Goal: Transaction & Acquisition: Purchase product/service

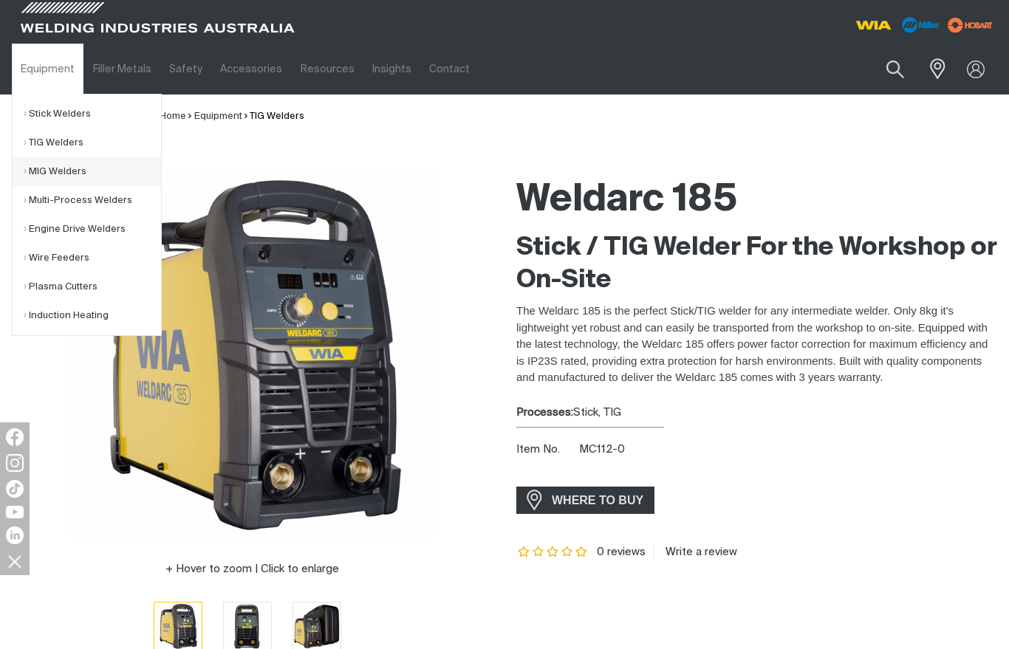
click at [56, 171] on link "MIG Welders" at bounding box center [92, 171] width 137 height 29
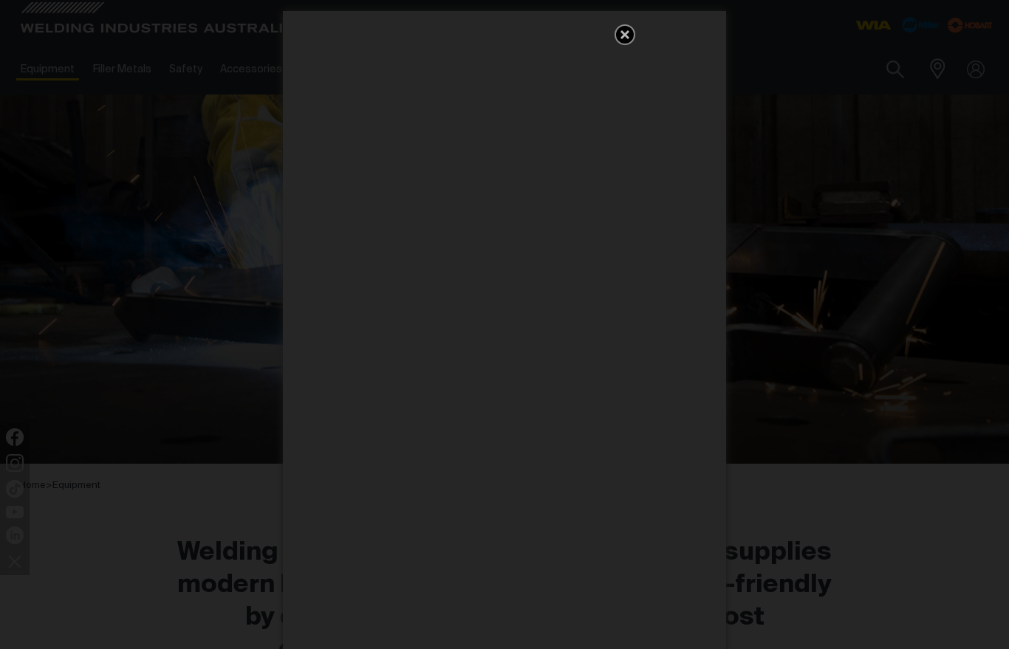
click at [627, 40] on icon "Get 5 WIA Welding Guides Free!" at bounding box center [625, 35] width 18 height 18
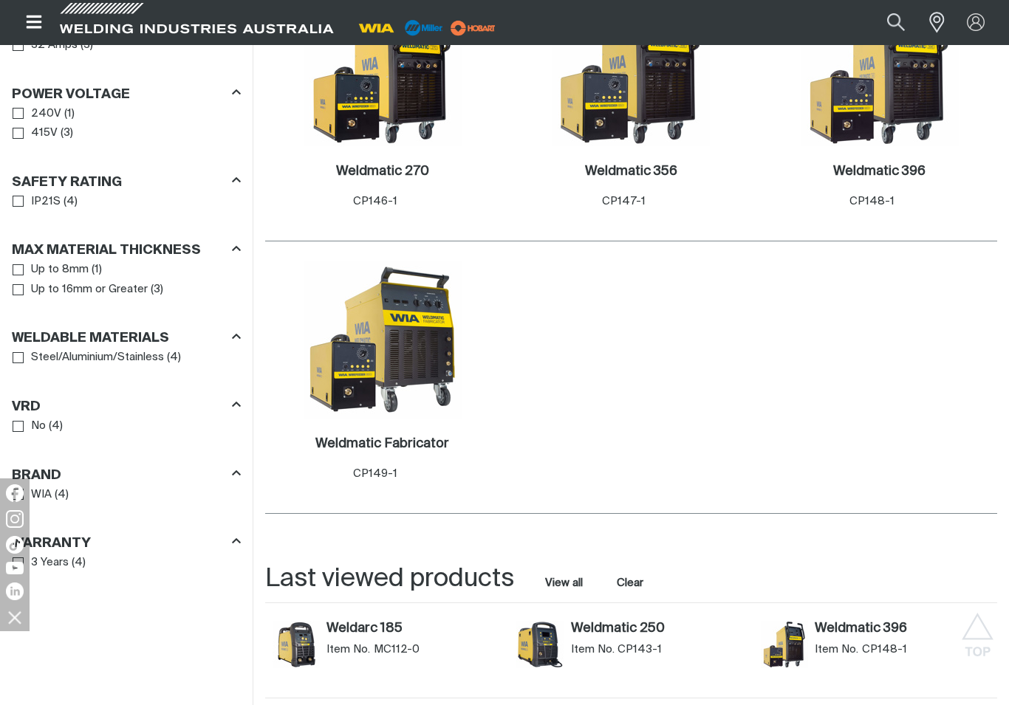
scroll to position [910, 0]
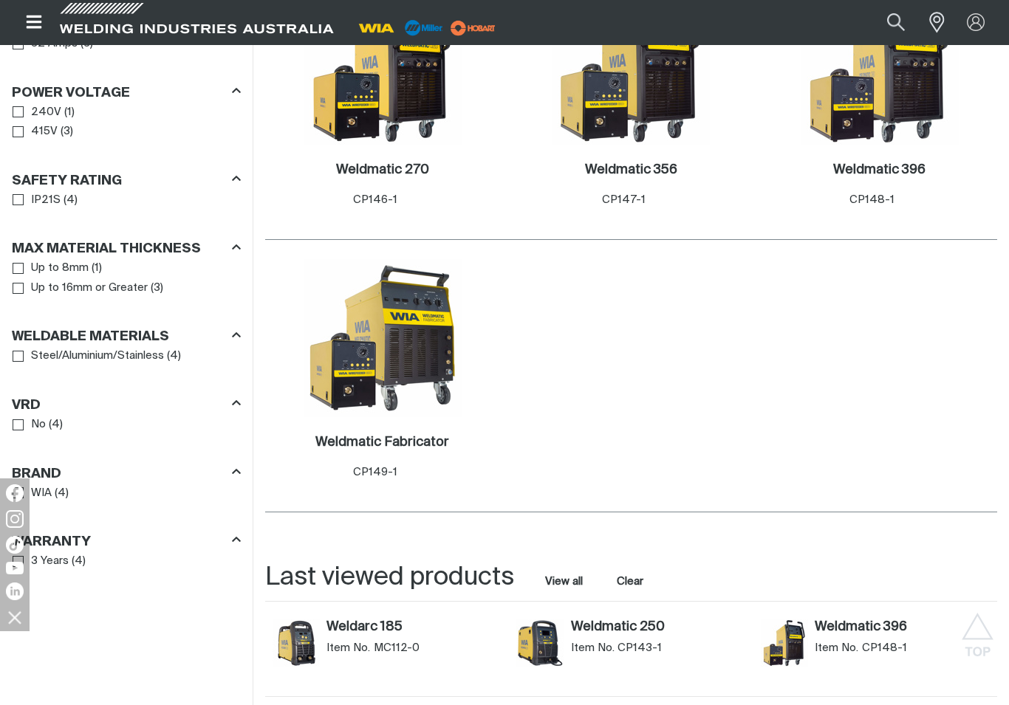
click at [237, 340] on icon "Filters" at bounding box center [236, 334] width 9 height 11
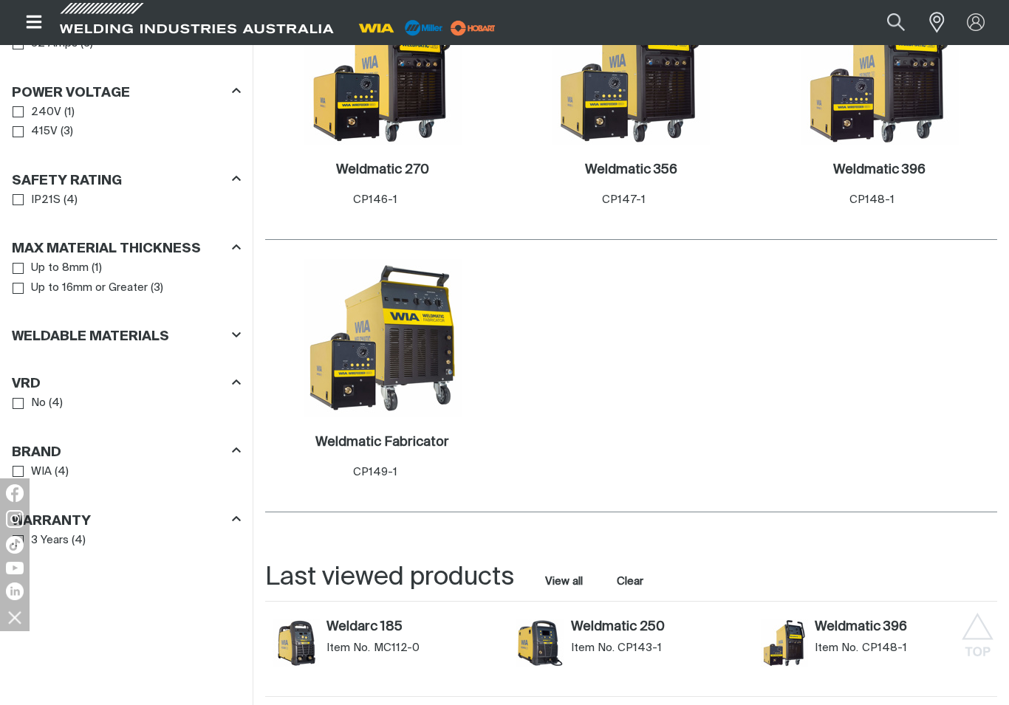
click at [237, 345] on span "Filters" at bounding box center [236, 336] width 9 height 17
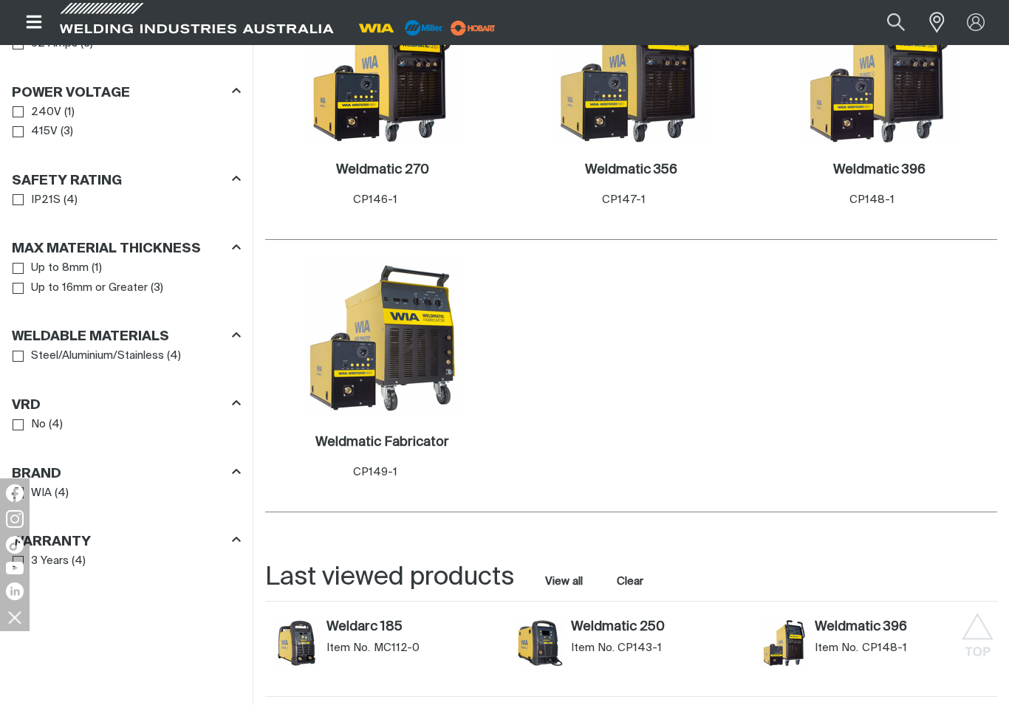
scroll to position [909, 0]
click at [25, 360] on link "Steel/Aluminium/Stainless" at bounding box center [88, 357] width 151 height 20
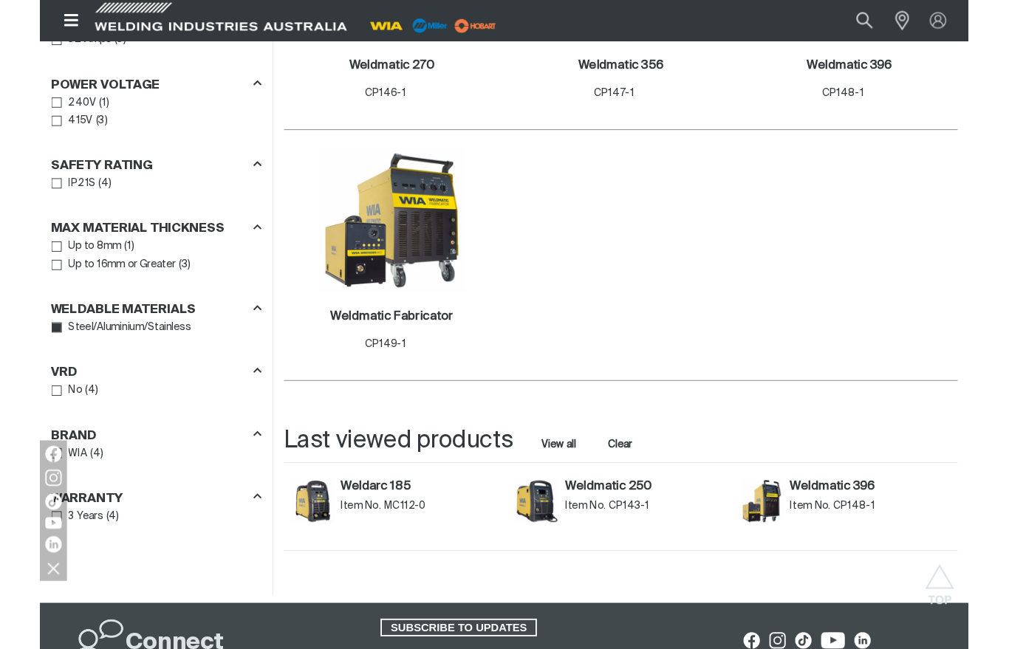
scroll to position [1063, 0]
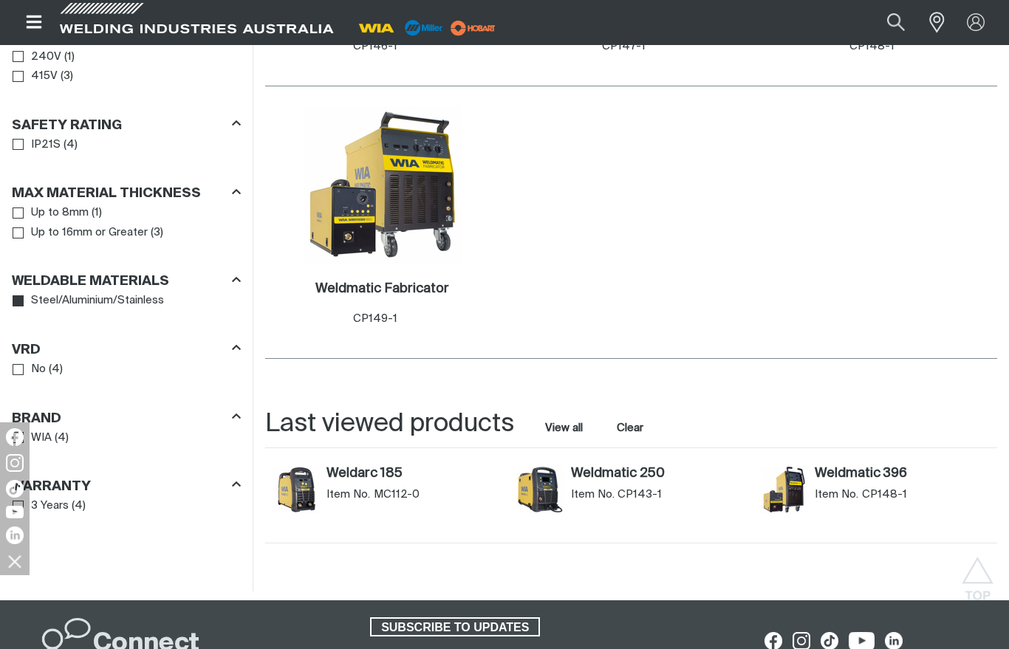
click at [25, 309] on link "Steel/Aluminium/Stainless" at bounding box center [88, 301] width 151 height 20
